Goal: Information Seeking & Learning: Learn about a topic

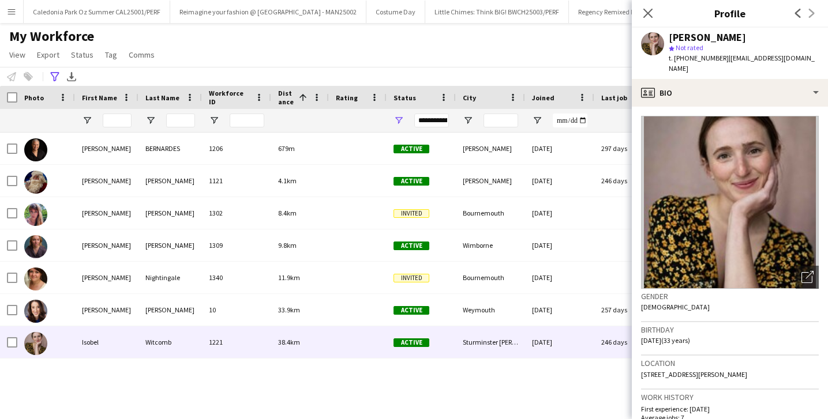
scroll to position [0, 785]
click at [56, 76] on icon at bounding box center [54, 76] width 9 height 9
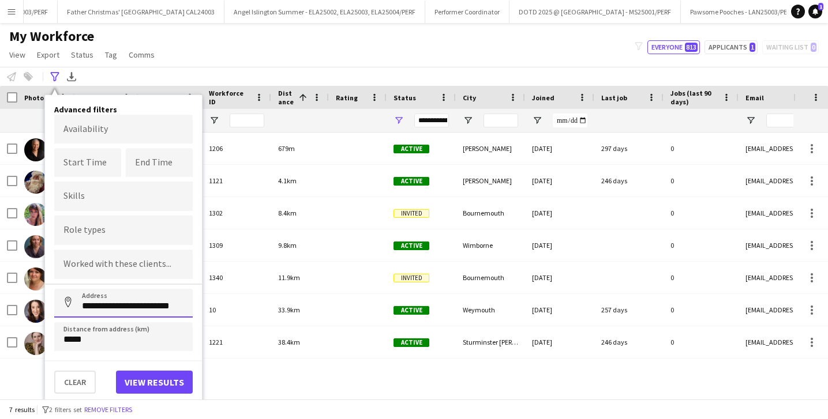
click at [95, 298] on input "**********" at bounding box center [123, 303] width 138 height 29
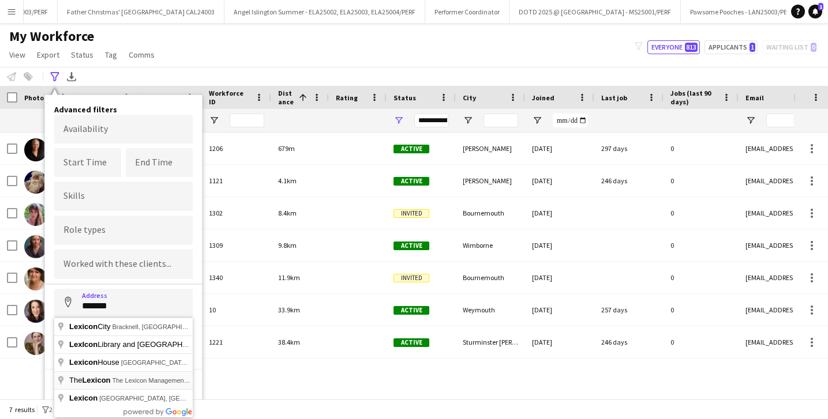
type input "**********"
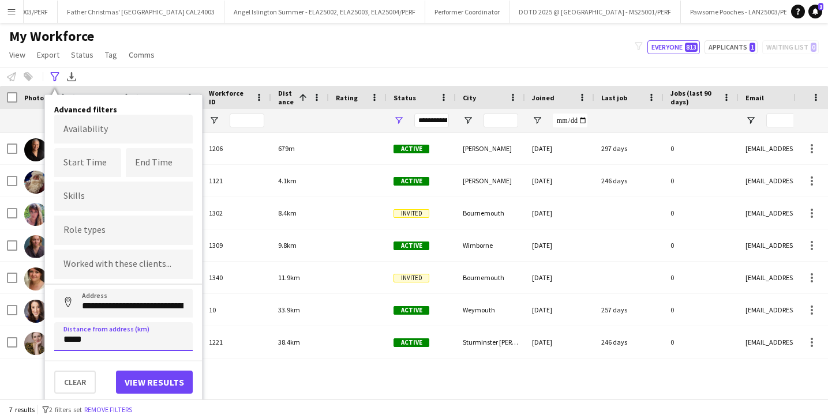
click at [91, 338] on input "*****" at bounding box center [123, 337] width 138 height 29
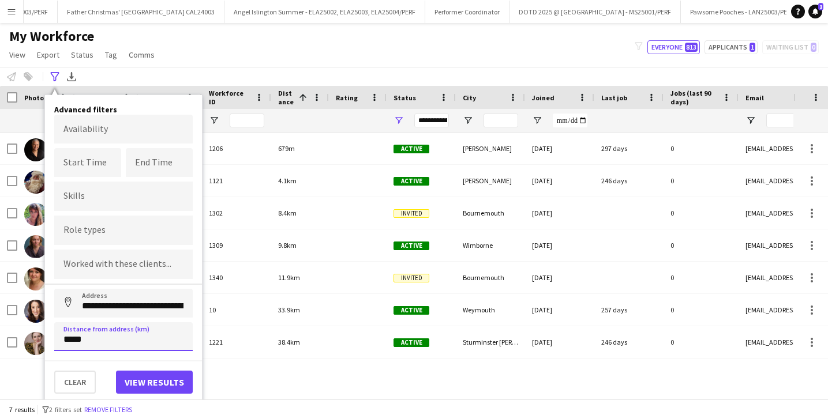
click button "Address" at bounding box center [68, 303] width 28 height 28
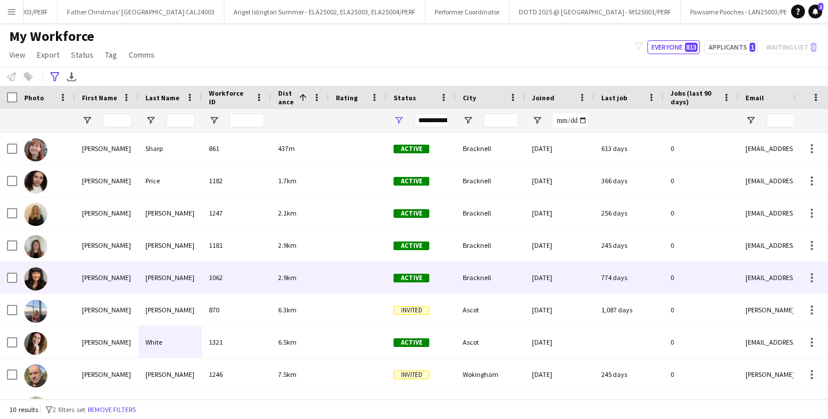
click at [185, 273] on div "Harris" at bounding box center [169, 278] width 63 height 32
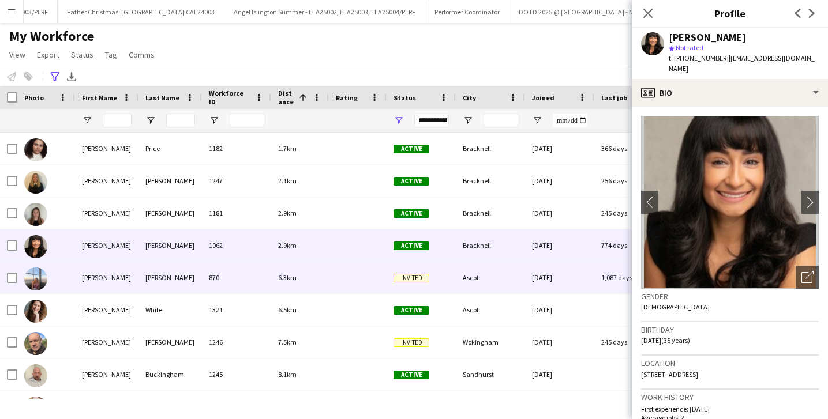
scroll to position [47, 0]
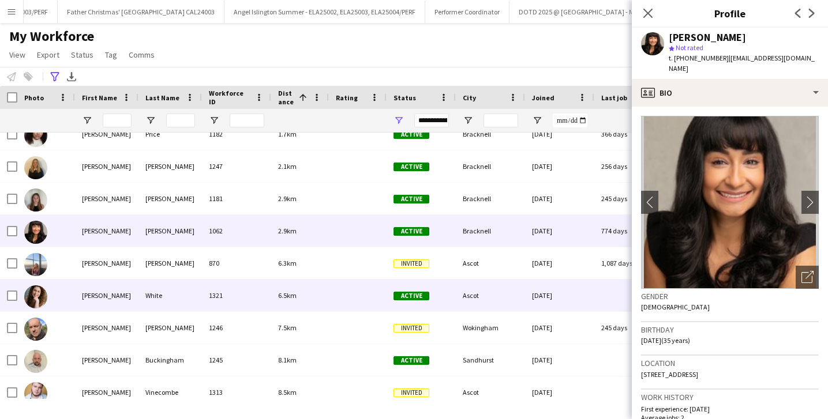
click at [162, 282] on div "White" at bounding box center [169, 296] width 63 height 32
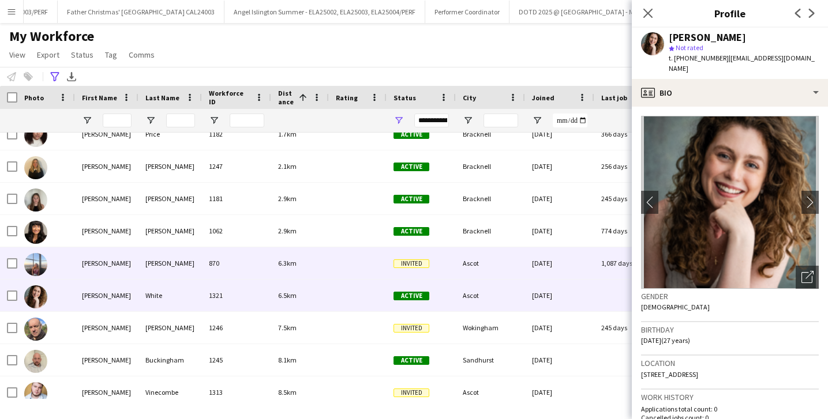
click at [163, 267] on div "Wisbey" at bounding box center [169, 264] width 63 height 32
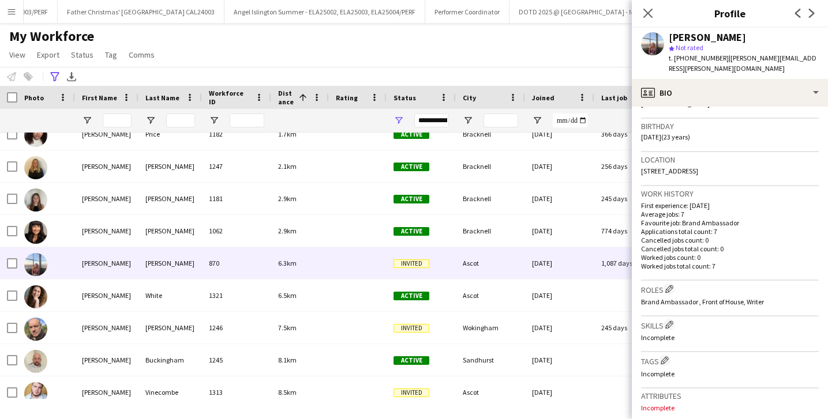
scroll to position [471, 0]
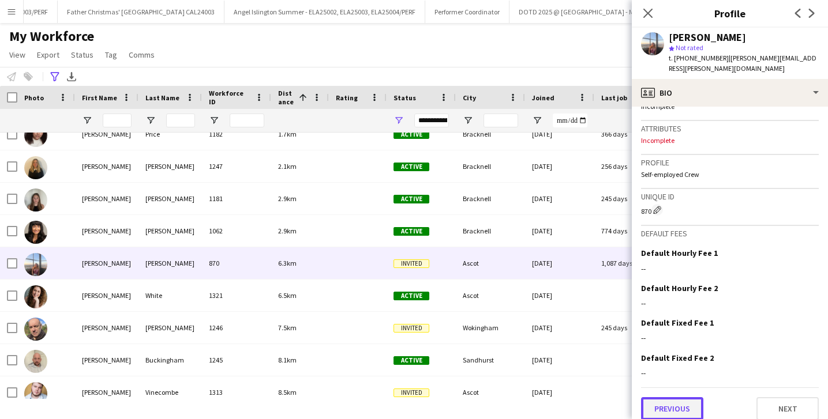
click at [679, 408] on button "Previous" at bounding box center [672, 409] width 62 height 23
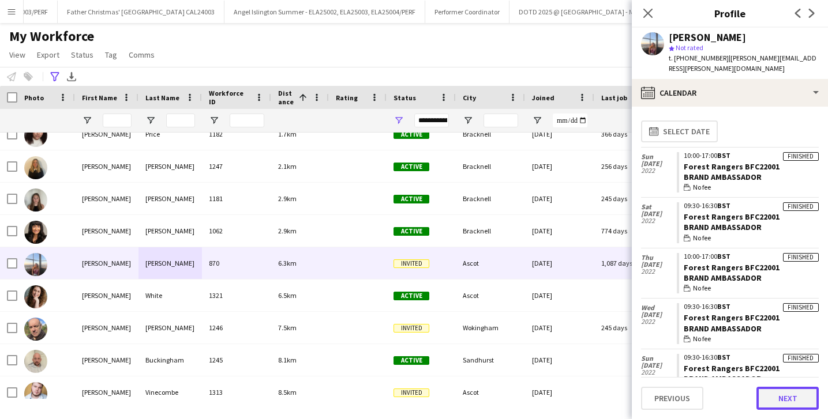
click at [808, 400] on button "Next" at bounding box center [787, 398] width 62 height 23
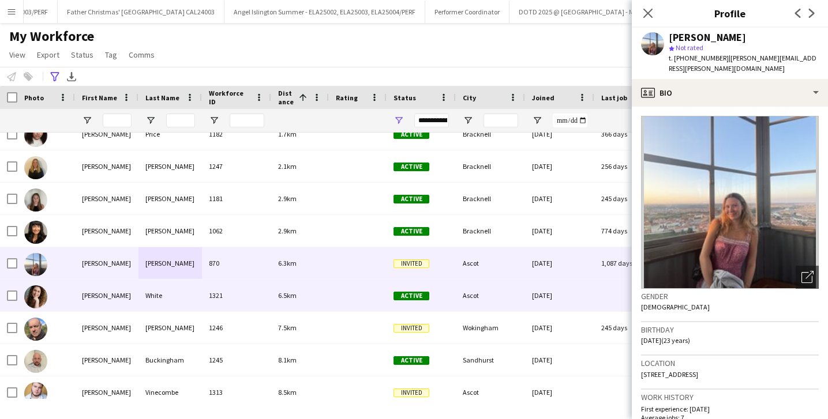
click at [163, 289] on div "White" at bounding box center [169, 296] width 63 height 32
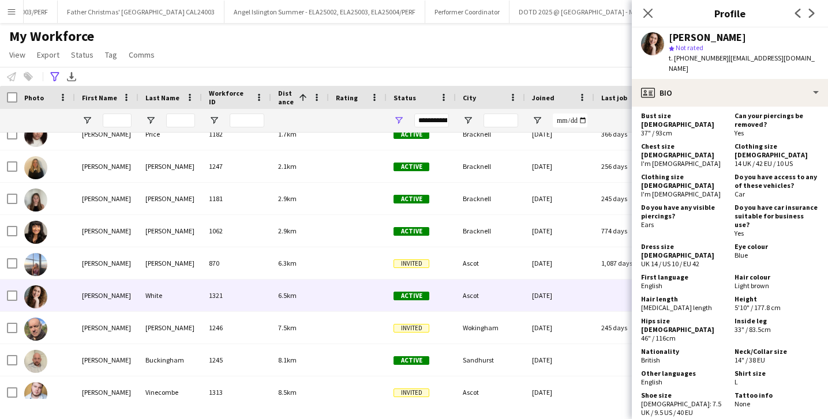
scroll to position [891, 0]
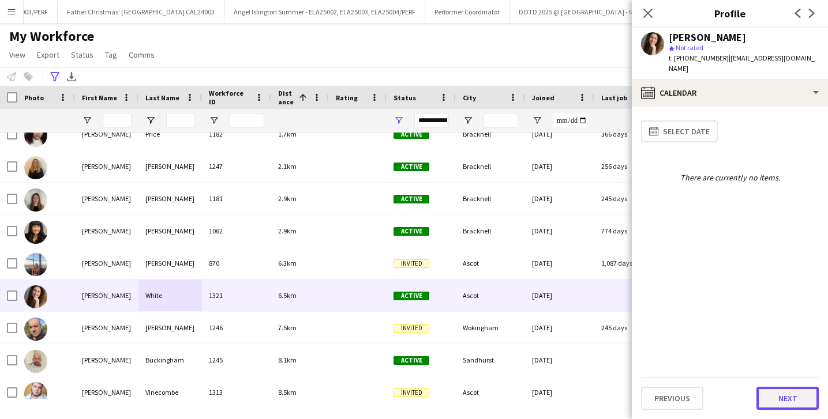
click at [766, 394] on button "Next" at bounding box center [787, 398] width 62 height 23
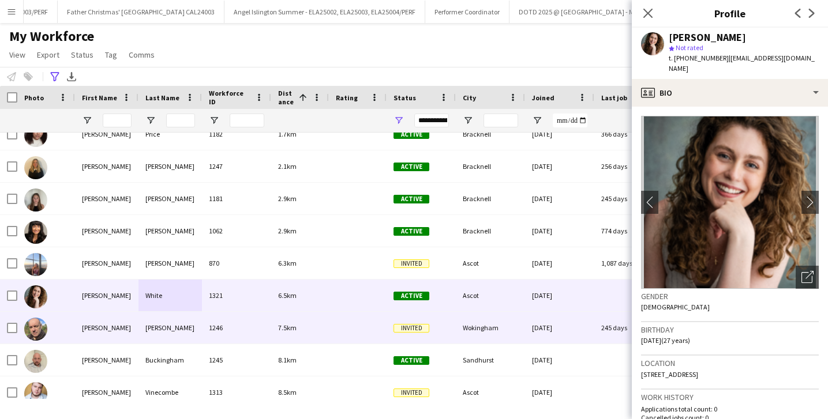
scroll to position [57, 0]
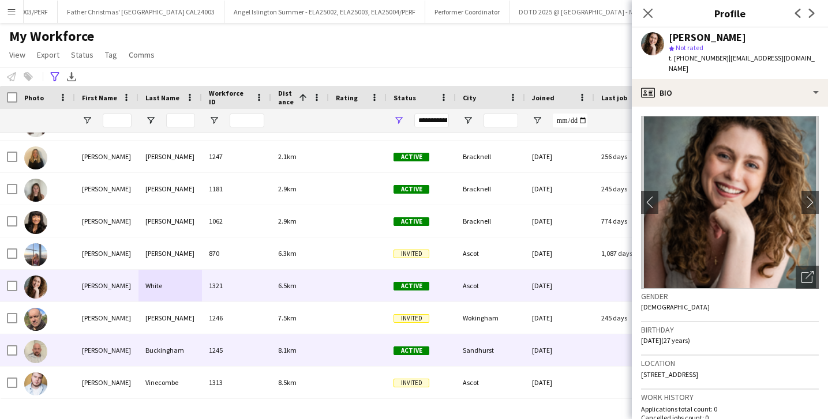
click at [177, 339] on div "Buckingham" at bounding box center [169, 351] width 63 height 32
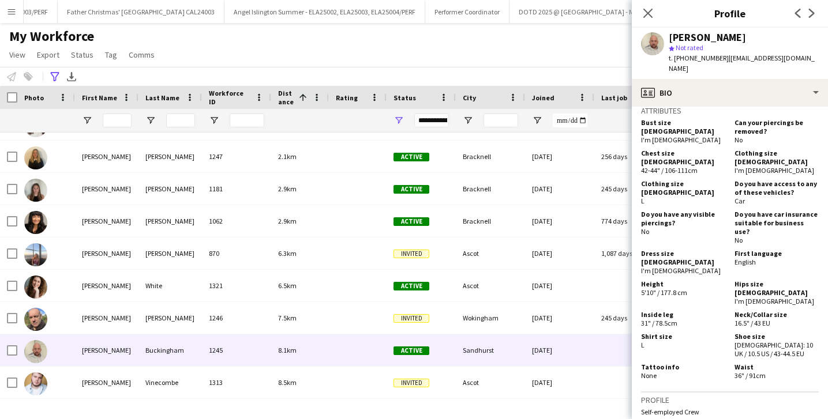
scroll to position [983, 0]
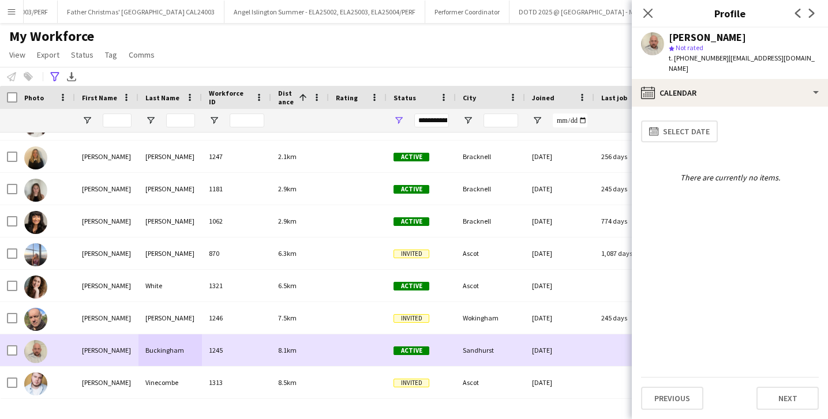
click at [198, 344] on div "Buckingham" at bounding box center [169, 351] width 63 height 32
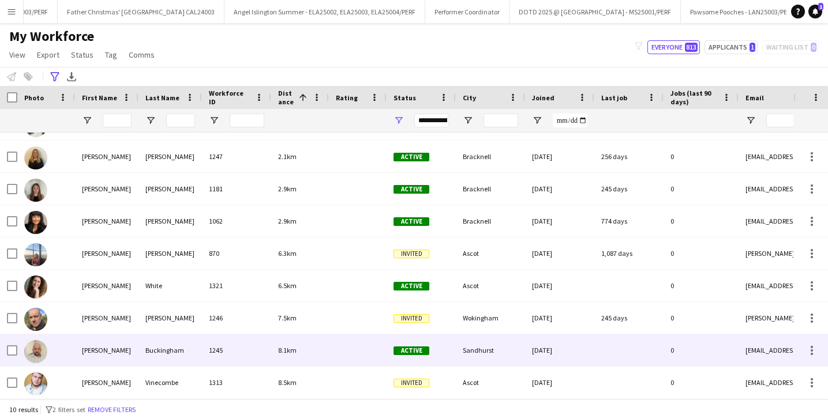
click at [207, 340] on div "1245" at bounding box center [236, 351] width 69 height 32
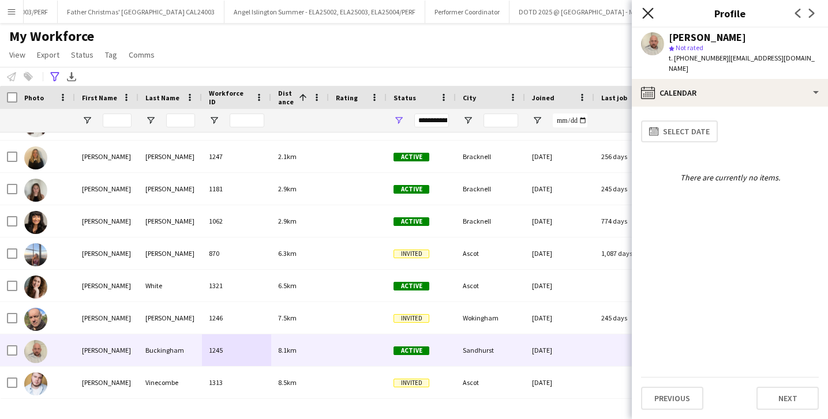
click at [650, 17] on icon "Close pop-in" at bounding box center [647, 13] width 11 height 11
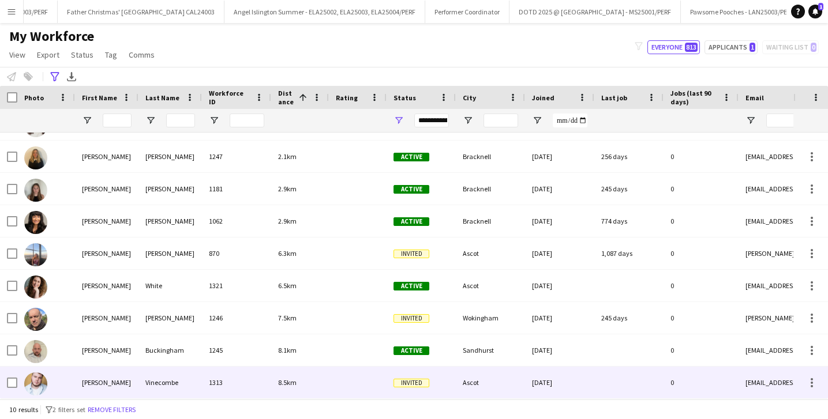
click at [153, 373] on div "Vinecombe" at bounding box center [169, 383] width 63 height 32
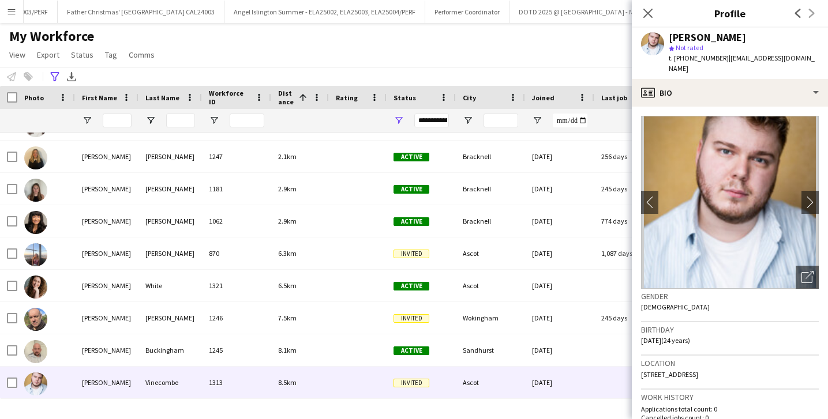
scroll to position [797, 0]
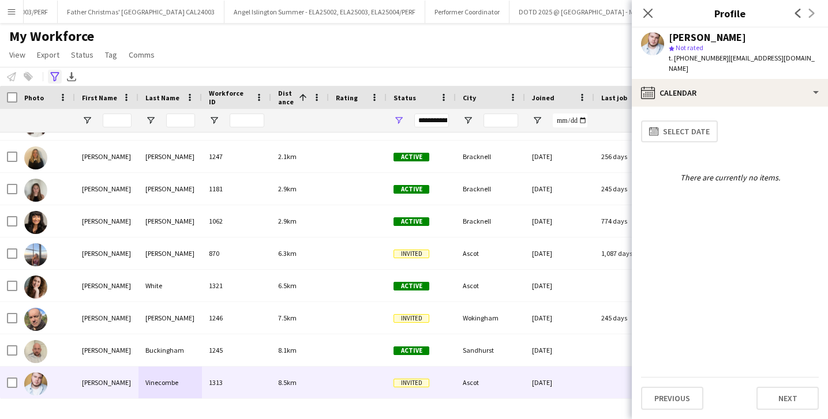
click at [54, 74] on icon "Advanced filters" at bounding box center [54, 76] width 9 height 9
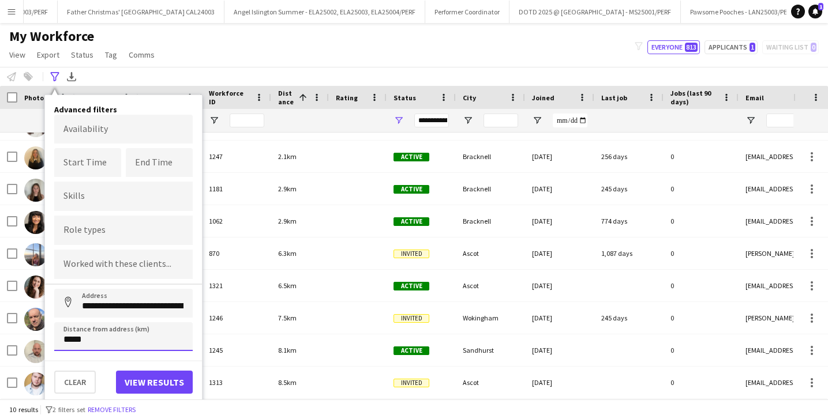
click at [69, 336] on input "*****" at bounding box center [123, 337] width 138 height 29
click button "Address" at bounding box center [68, 303] width 28 height 28
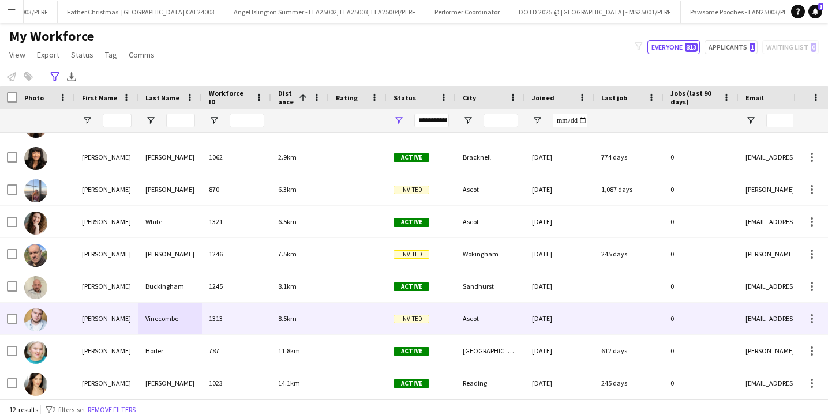
scroll to position [121, 0]
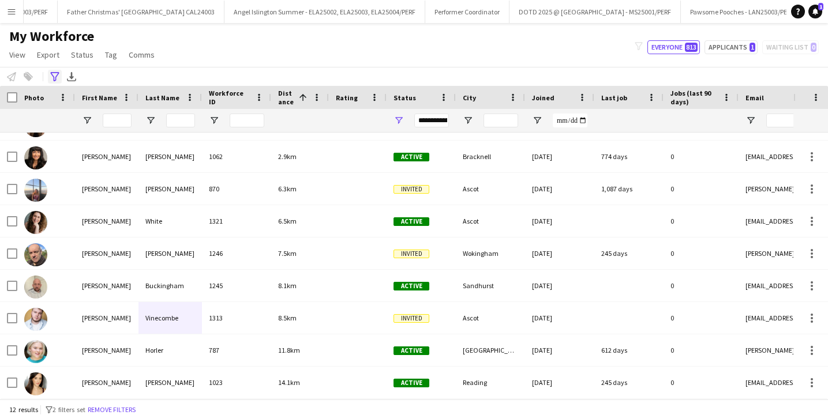
click at [55, 77] on icon at bounding box center [54, 76] width 9 height 9
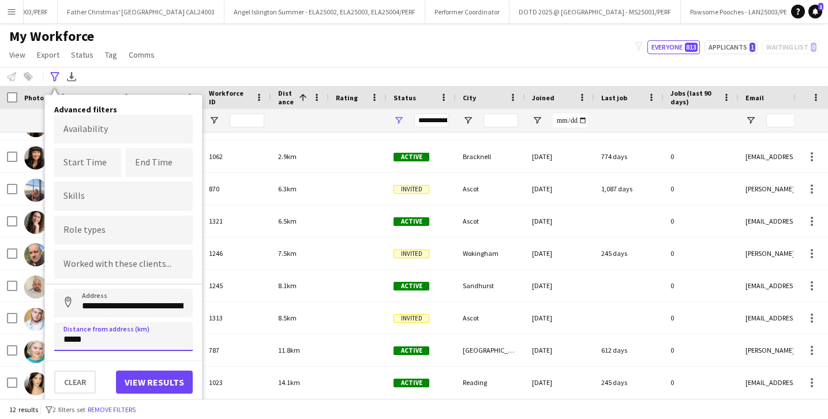
click at [72, 344] on input "*****" at bounding box center [123, 337] width 138 height 29
type input "****"
type input "*****"
click button "Address" at bounding box center [68, 303] width 28 height 28
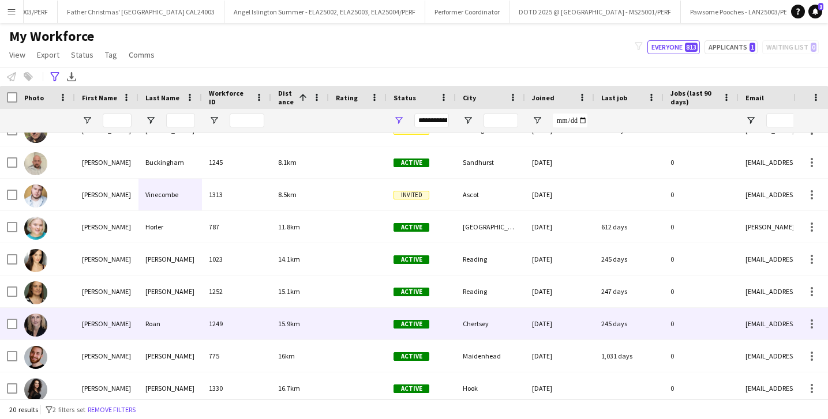
scroll to position [248, 0]
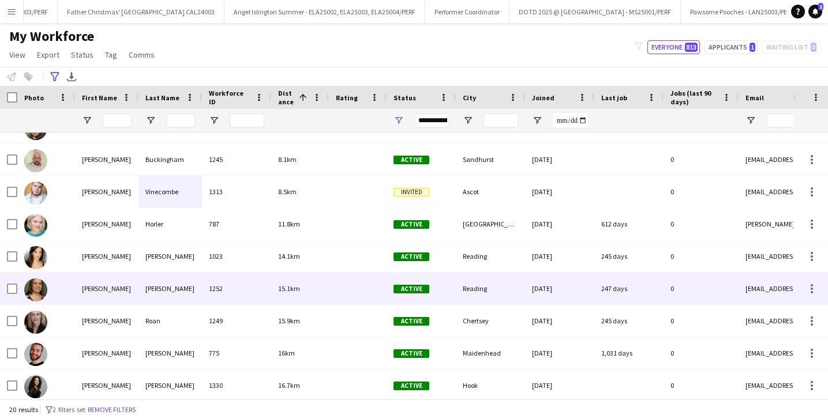
click at [84, 287] on div "Natalie" at bounding box center [106, 289] width 63 height 32
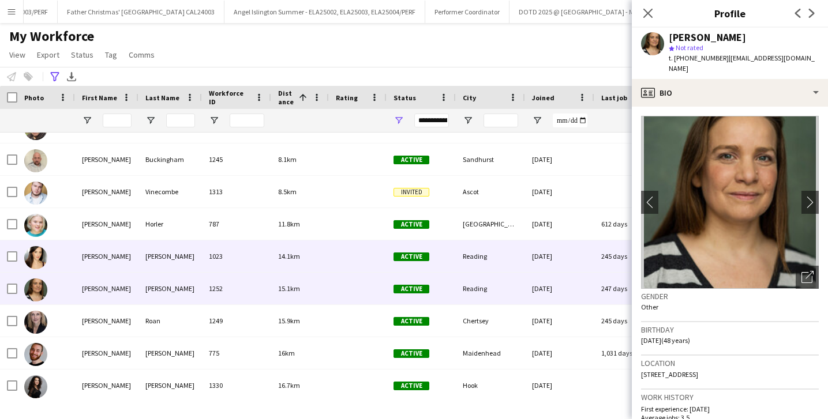
scroll to position [245, 0]
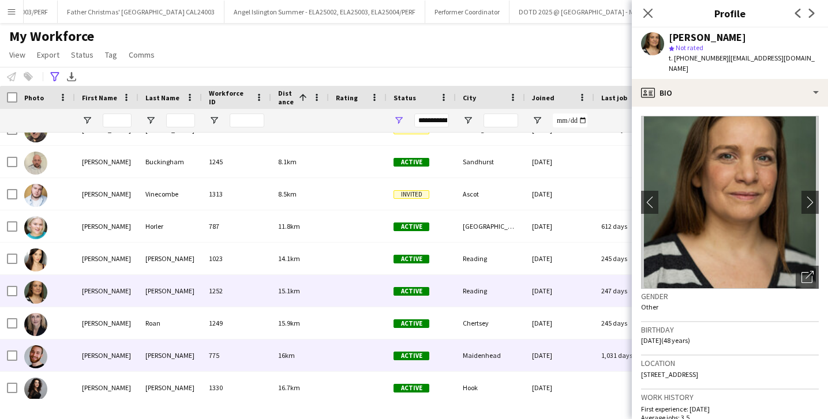
click at [162, 350] on div "Piercey" at bounding box center [169, 356] width 63 height 32
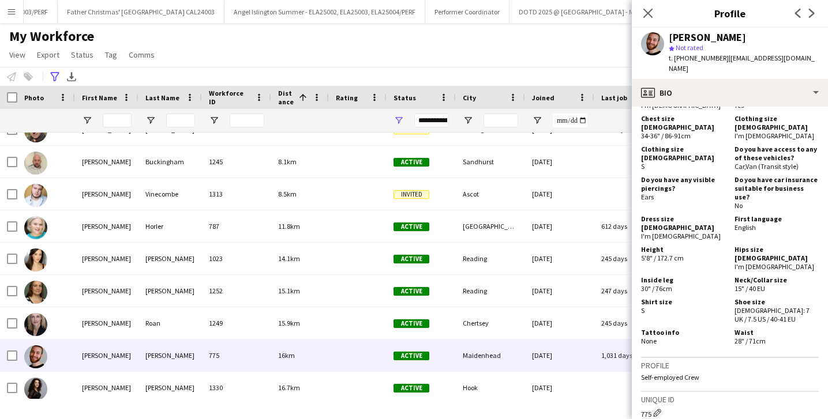
scroll to position [755, 0]
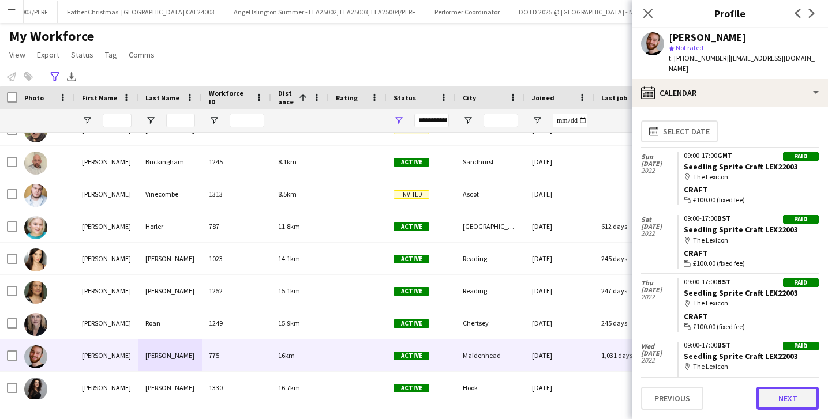
click at [792, 392] on button "Next" at bounding box center [787, 398] width 62 height 23
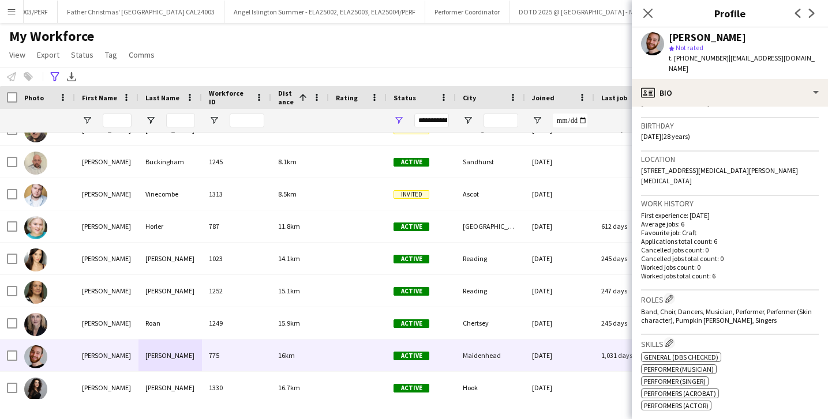
click at [681, 402] on span "Performers (Actor)" at bounding box center [676, 406] width 65 height 9
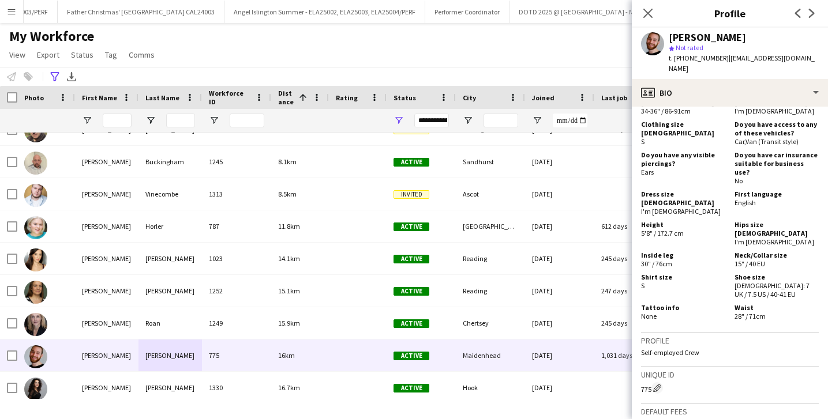
scroll to position [741, 0]
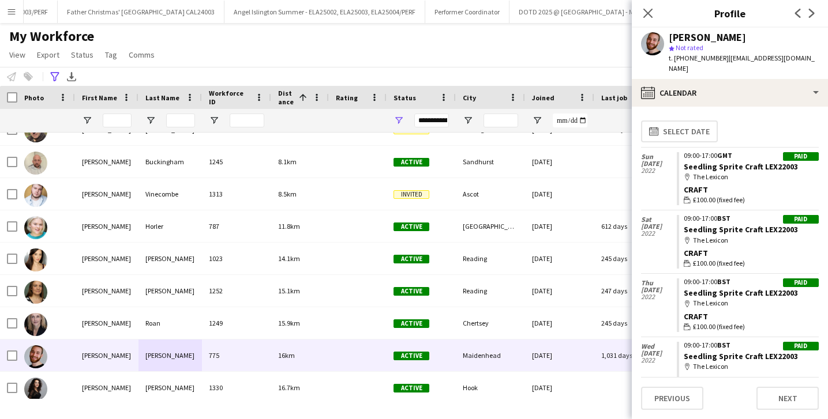
click at [681, 414] on app-calendar-tab "calendar-full Select date Sun 30 Oct 2022 Paid 09:00-17:00 GMT Seedling Sprite …" at bounding box center [730, 263] width 196 height 313
click at [682, 392] on button "Previous" at bounding box center [672, 398] width 62 height 23
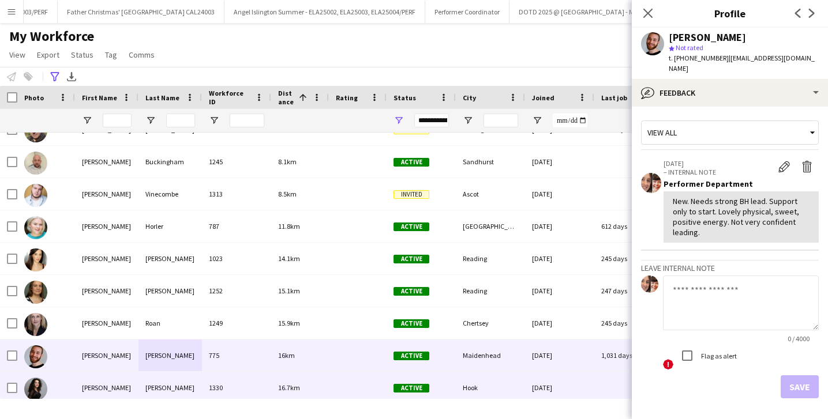
scroll to position [301, 0]
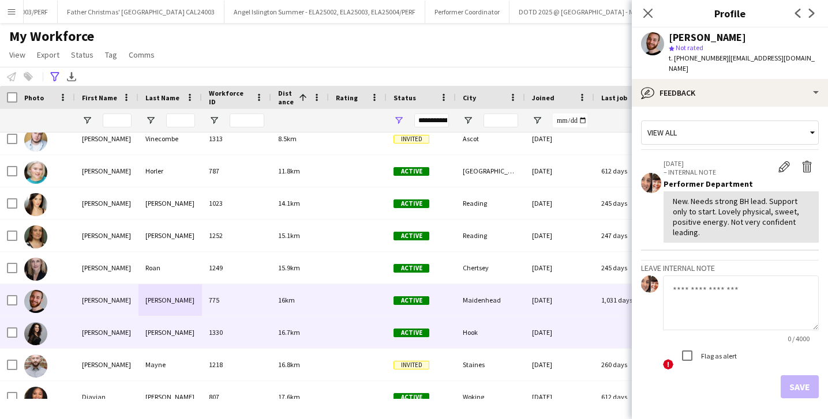
click at [125, 338] on div "Natalya" at bounding box center [106, 333] width 63 height 32
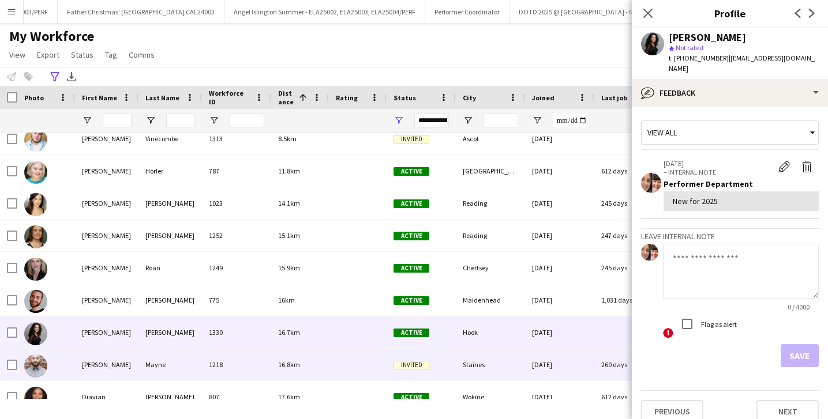
click at [181, 366] on div "Mayne" at bounding box center [169, 365] width 63 height 32
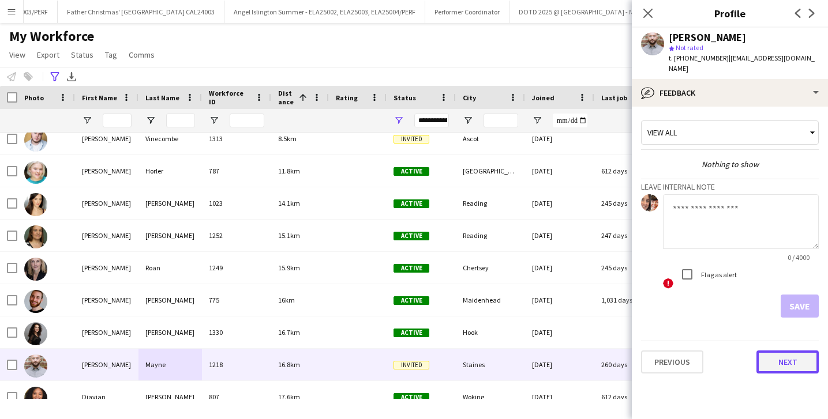
click at [789, 353] on button "Next" at bounding box center [787, 362] width 62 height 23
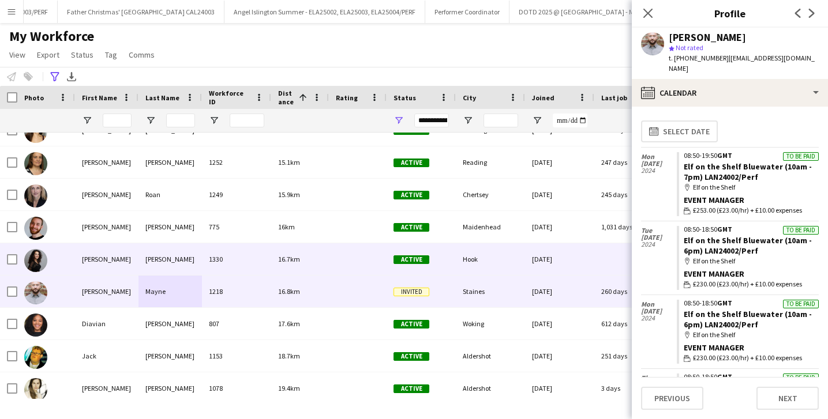
scroll to position [380, 0]
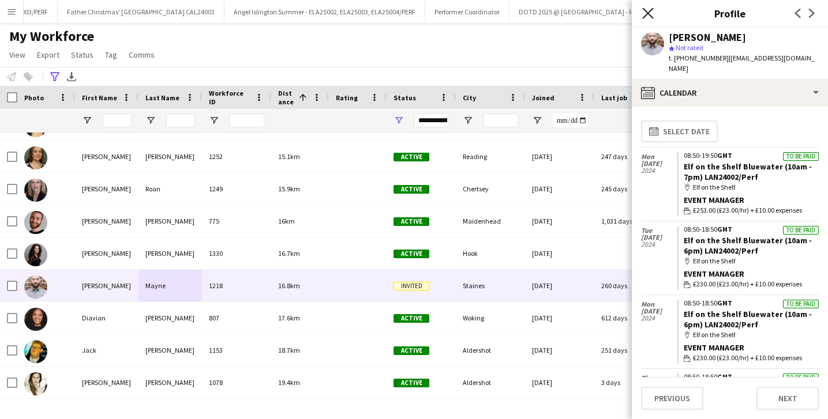
click at [649, 13] on icon "Close pop-in" at bounding box center [647, 13] width 11 height 11
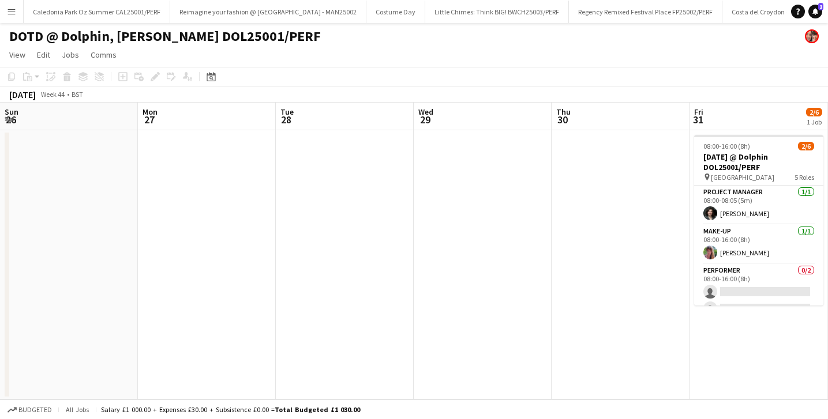
scroll to position [0, 427]
